Goal: Information Seeking & Learning: Learn about a topic

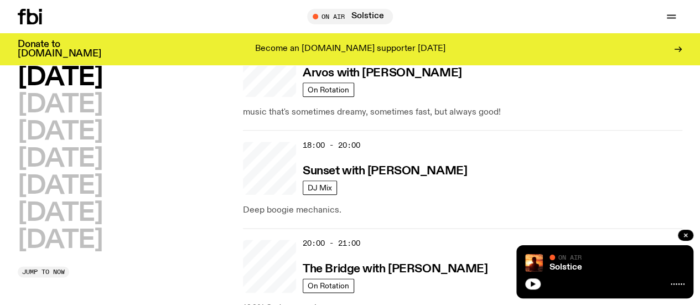
scroll to position [742, 0]
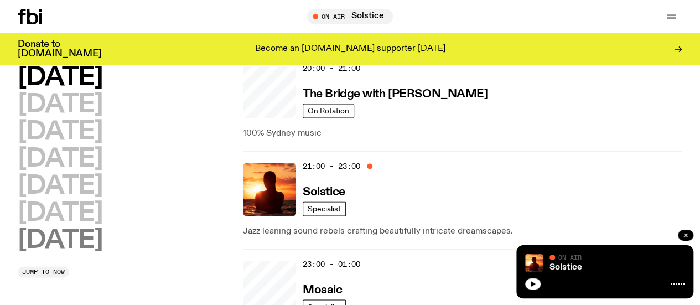
click at [102, 228] on h2 "[DATE]" at bounding box center [60, 240] width 85 height 25
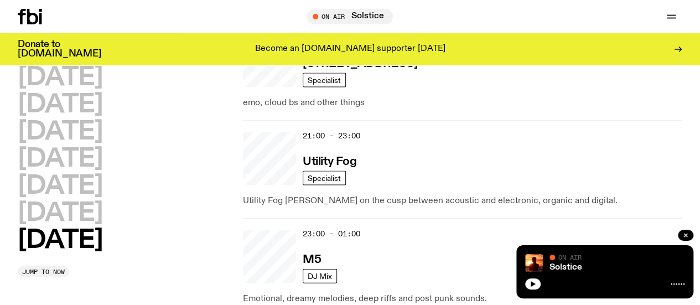
scroll to position [1199, 0]
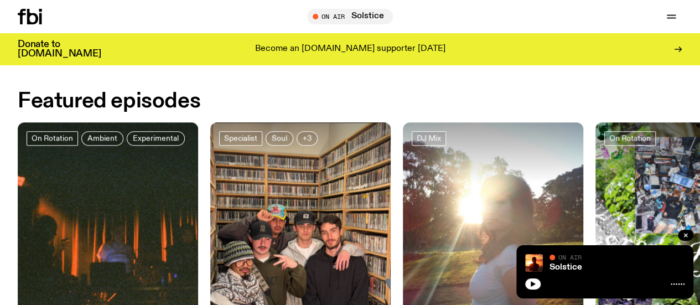
scroll to position [693, 0]
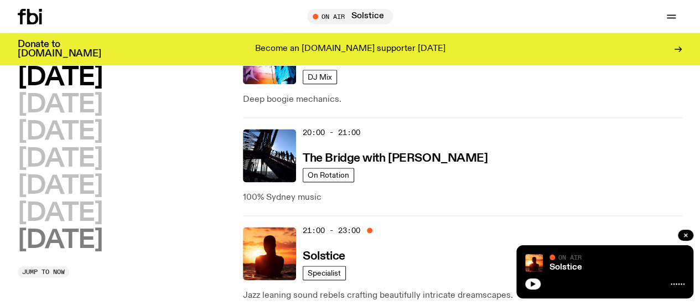
click at [97, 228] on h2 "[DATE]" at bounding box center [60, 240] width 85 height 25
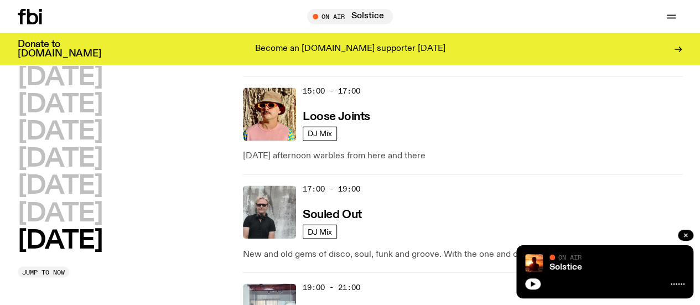
scroll to position [832, 0]
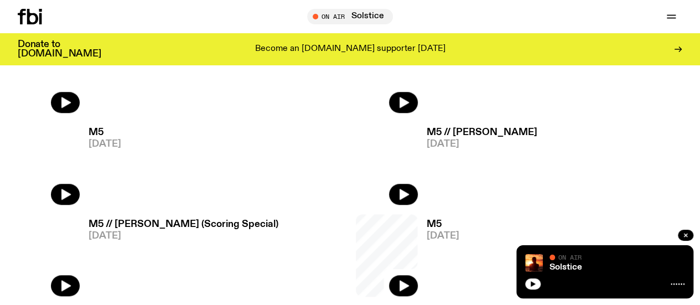
scroll to position [466, 0]
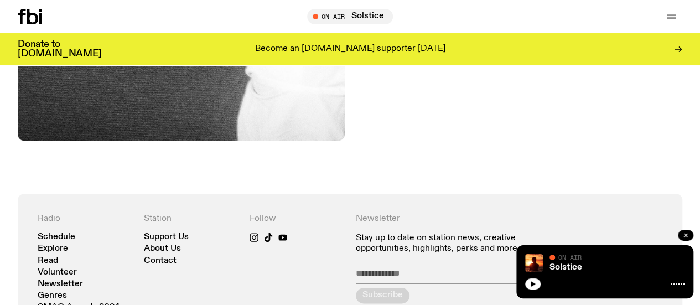
scroll to position [535, 0]
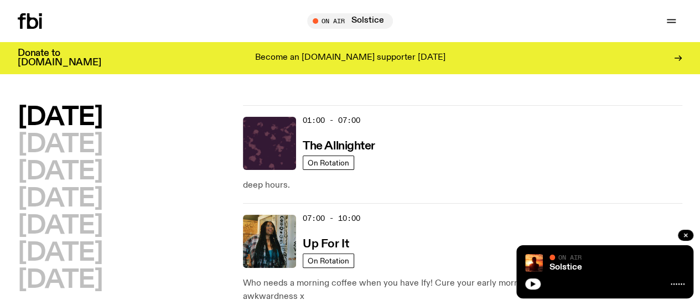
click at [215, 286] on div "[DATE] [DATE] [DATE] [DATE] [DATE] [DATE] [DATE]" at bounding box center [125, 199] width 214 height 188
click at [102, 154] on h2 "[DATE]" at bounding box center [60, 144] width 85 height 25
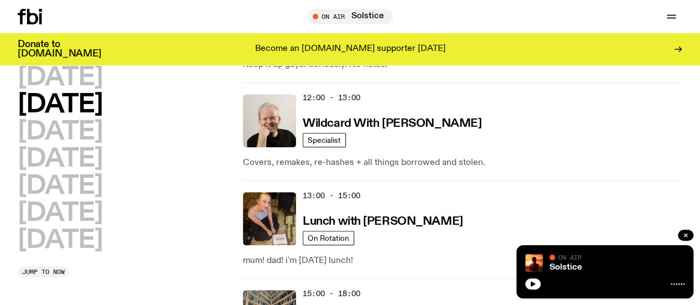
scroll to position [321, 0]
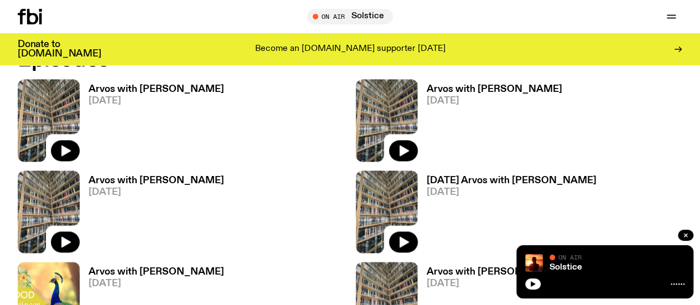
scroll to position [653, 0]
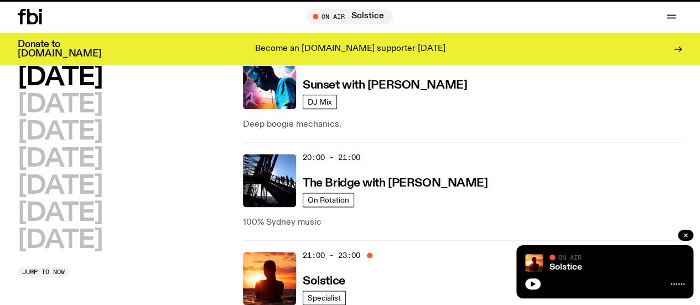
scroll to position [321, 0]
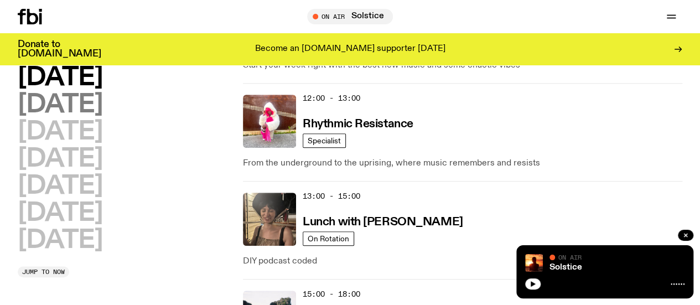
click at [102, 115] on h2 "[DATE]" at bounding box center [60, 104] width 85 height 25
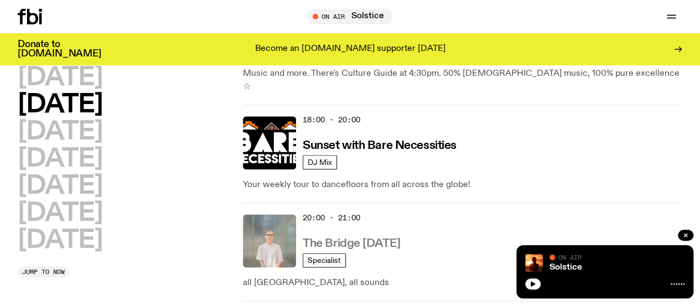
scroll to position [610, 0]
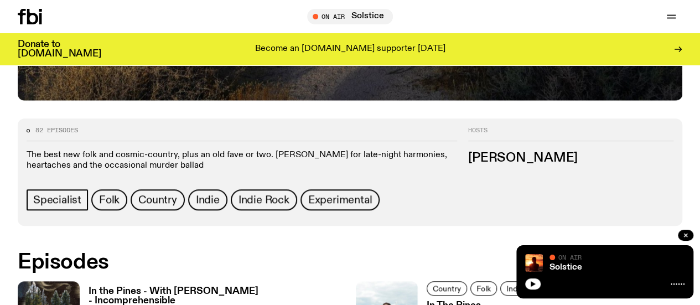
scroll to position [426, 0]
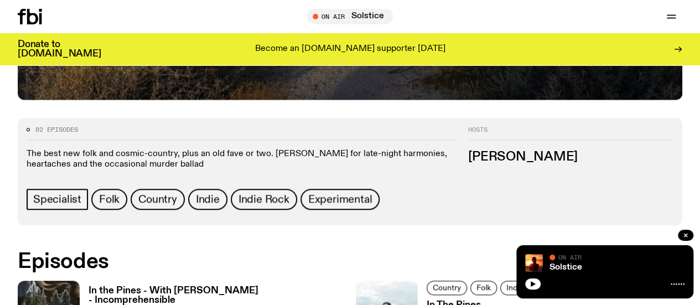
click at [427, 301] on h3 "In The Pines" at bounding box center [480, 305] width 106 height 9
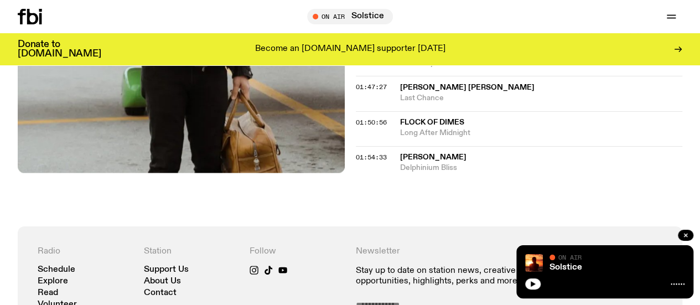
scroll to position [1271, 0]
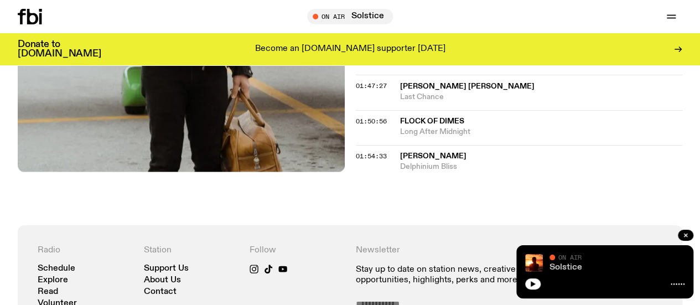
click at [557, 268] on link "Solstice" at bounding box center [566, 267] width 33 height 9
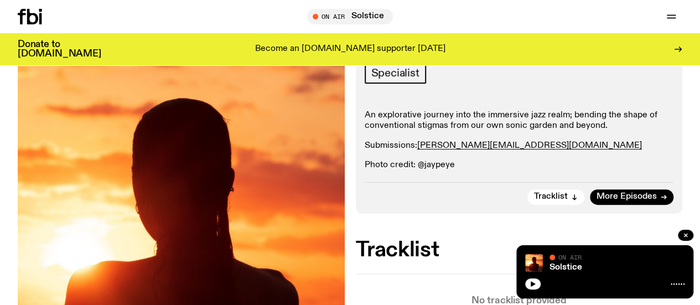
scroll to position [180, 0]
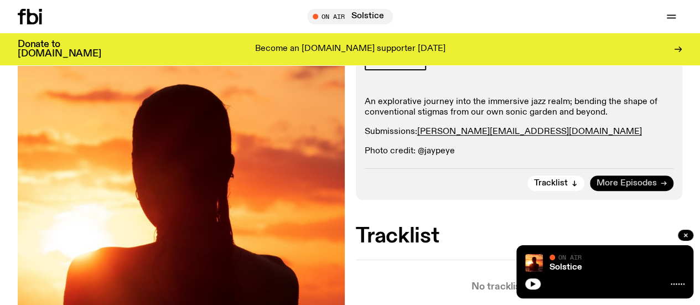
click at [644, 191] on link "More Episodes" at bounding box center [632, 183] width 84 height 16
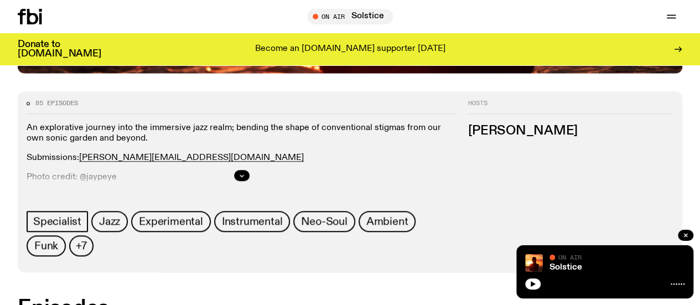
scroll to position [477, 0]
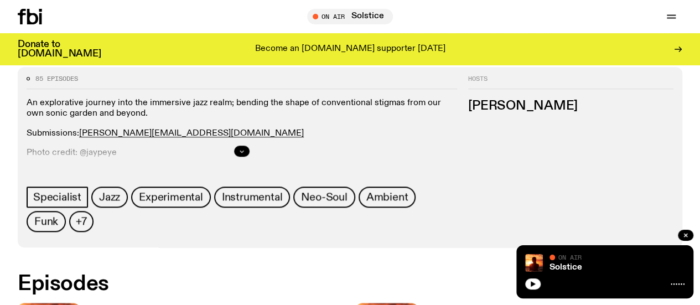
click at [245, 154] on icon "button" at bounding box center [242, 151] width 7 height 7
click at [0, 0] on link "Schedule" at bounding box center [0, 0] width 0 height 0
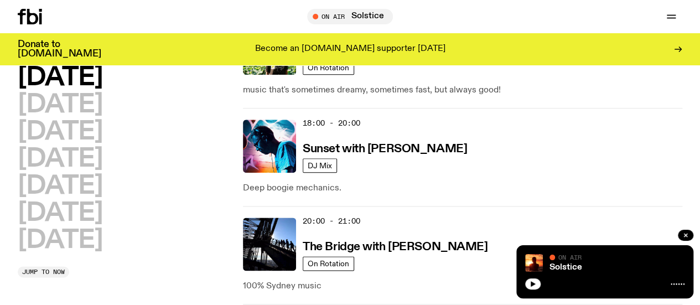
scroll to position [589, 0]
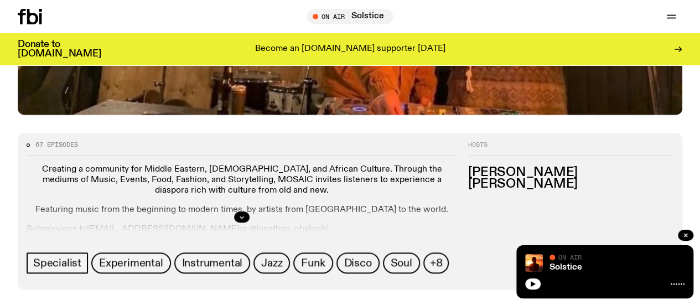
scroll to position [412, 0]
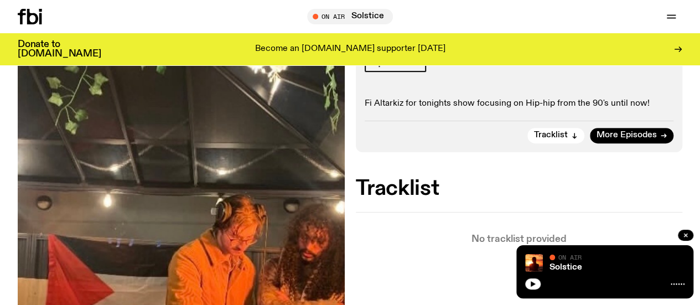
scroll to position [294, 0]
